Goal: Find specific page/section: Find specific page/section

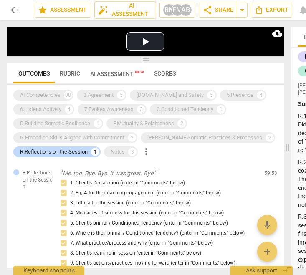
scroll to position [294, 0]
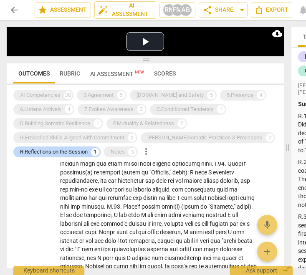
click at [13, 7] on span "arrow_back" at bounding box center [14, 10] width 10 height 10
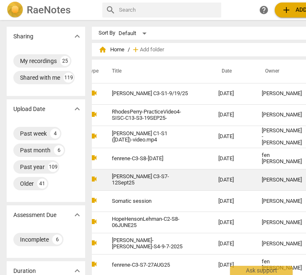
scroll to position [0, 35]
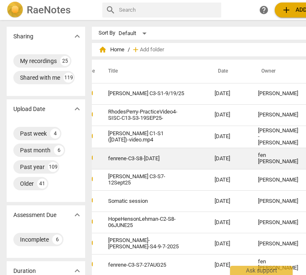
click at [251, 159] on td "fen [PERSON_NAME]" at bounding box center [277, 158] width 53 height 21
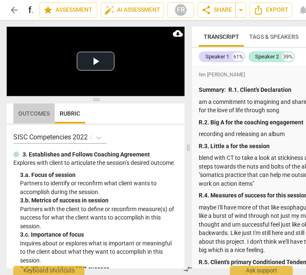
click at [33, 113] on span "Outcomes" at bounding box center [33, 113] width 31 height 7
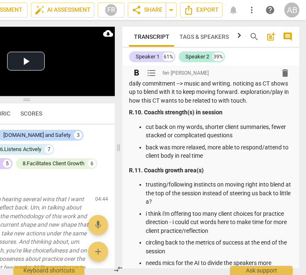
scroll to position [331, 0]
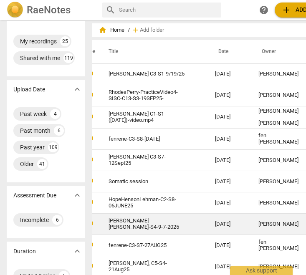
scroll to position [24, 0]
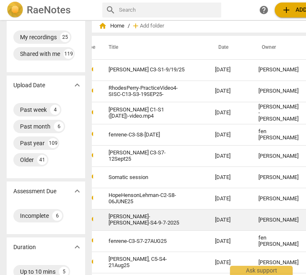
click at [208, 217] on td "[DATE]" at bounding box center [229, 219] width 43 height 21
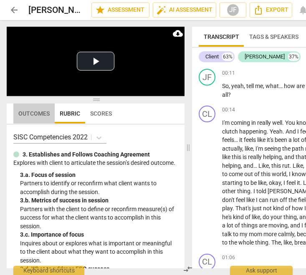
click at [31, 115] on span "Outcomes" at bounding box center [33, 113] width 31 height 7
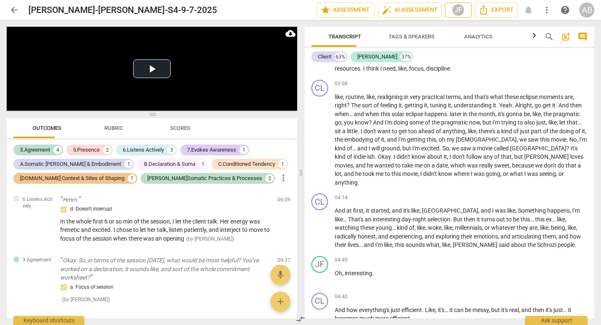
scroll to position [273, 0]
